Goal: Find specific page/section: Find specific page/section

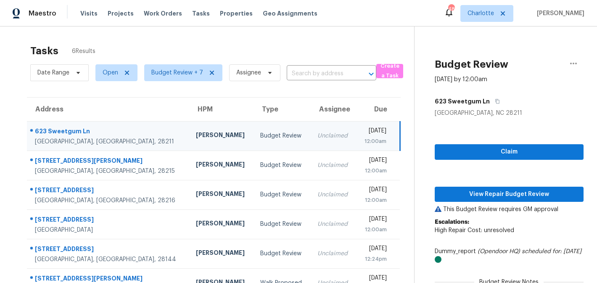
scroll to position [3, 0]
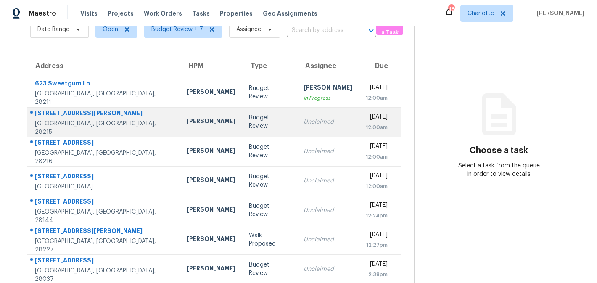
scroll to position [51, 0]
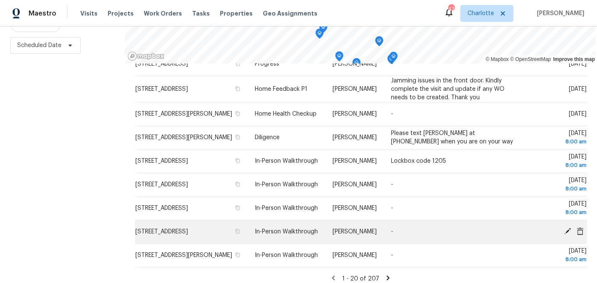
scroll to position [121, 0]
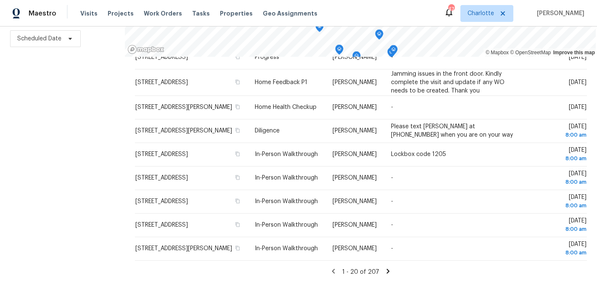
click at [386, 272] on icon at bounding box center [387, 270] width 3 height 5
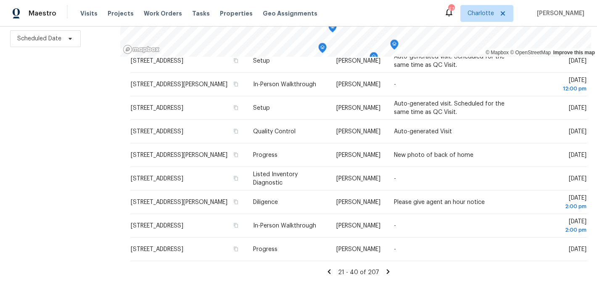
click at [386, 270] on icon at bounding box center [388, 272] width 8 height 8
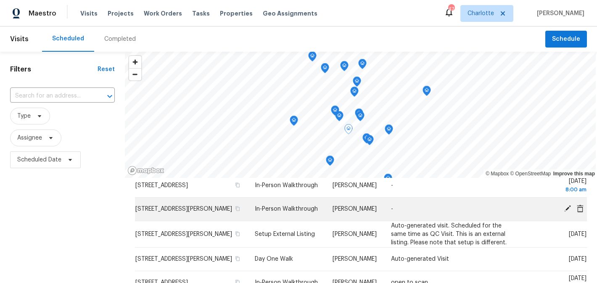
scroll to position [0, 0]
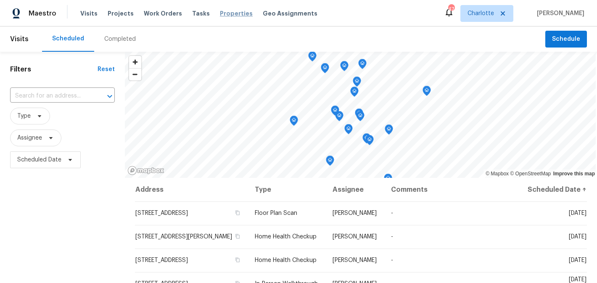
click at [224, 16] on span "Properties" at bounding box center [236, 13] width 33 height 8
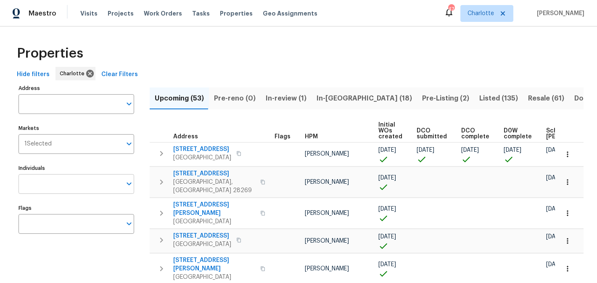
click at [73, 184] on input "Individuals" at bounding box center [69, 184] width 103 height 20
type input "matthew"
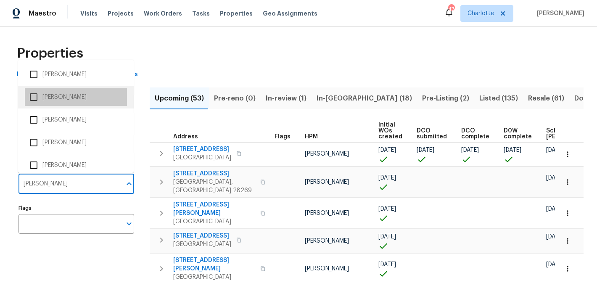
click at [72, 91] on li "[PERSON_NAME]" at bounding box center [76, 97] width 102 height 18
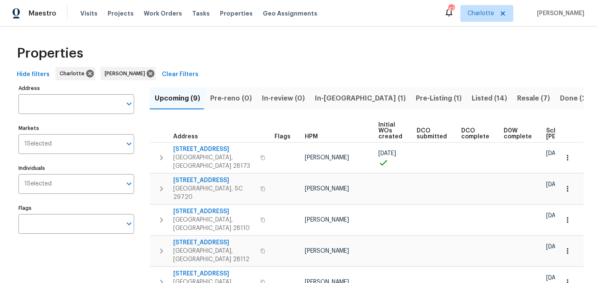
click at [321, 95] on span "In-reno (1)" at bounding box center [360, 98] width 91 height 12
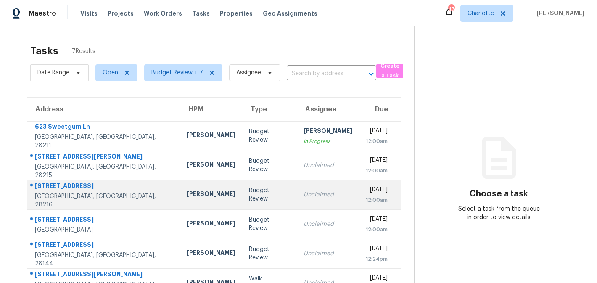
scroll to position [51, 0]
